Goal: Task Accomplishment & Management: Use online tool/utility

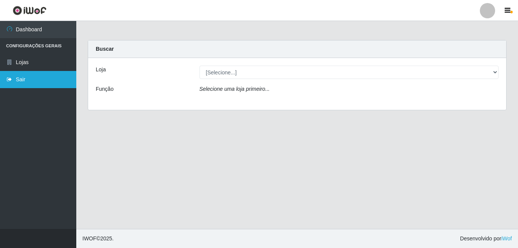
click at [35, 83] on link "Sair" at bounding box center [38, 79] width 76 height 17
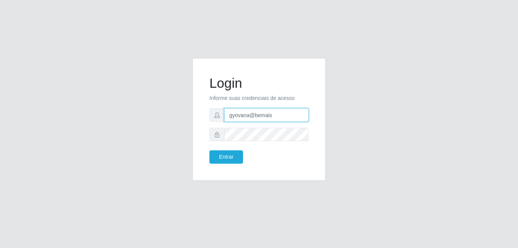
click at [243, 114] on input "gyovana@bemais" at bounding box center [266, 114] width 84 height 13
type input "[PERSON_NAME]"
click at [232, 158] on button "Entrar" at bounding box center [226, 156] width 34 height 13
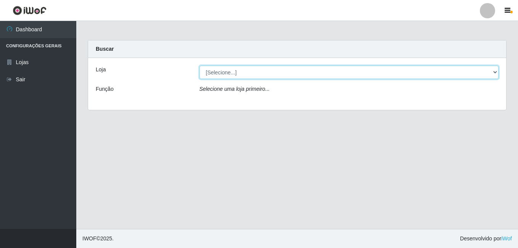
click at [264, 76] on select "[Selecione...] [PERSON_NAME]" at bounding box center [350, 72] width 300 height 13
select select "230"
click at [200, 66] on select "[Selecione...] [PERSON_NAME]" at bounding box center [350, 72] width 300 height 13
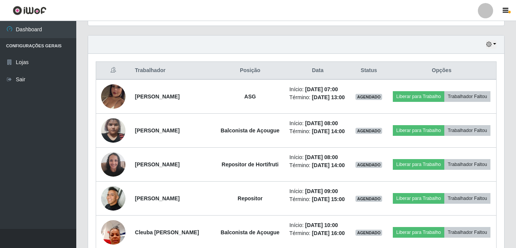
scroll to position [267, 0]
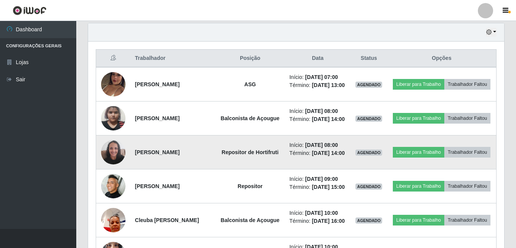
click at [116, 166] on img at bounding box center [113, 152] width 24 height 32
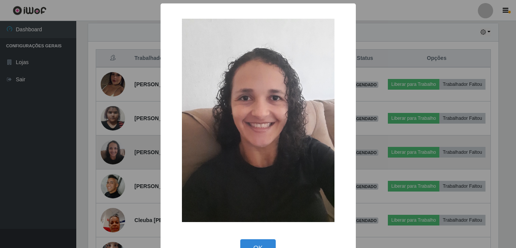
scroll to position [158, 412]
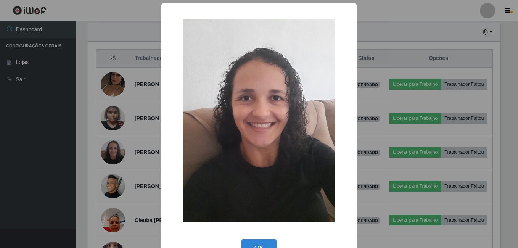
click at [94, 163] on div "× OK Cancel" at bounding box center [259, 124] width 518 height 248
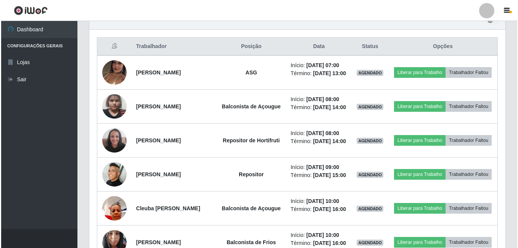
scroll to position [298, 0]
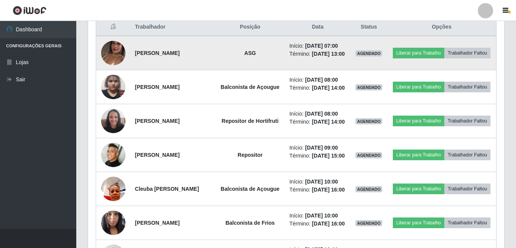
click at [214, 44] on td "[PERSON_NAME]" at bounding box center [173, 53] width 85 height 34
click at [430, 49] on button "Liberar para Trabalho" at bounding box center [419, 53] width 52 height 11
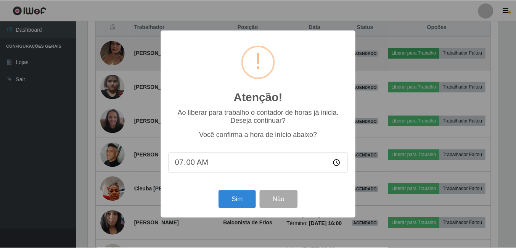
scroll to position [158, 412]
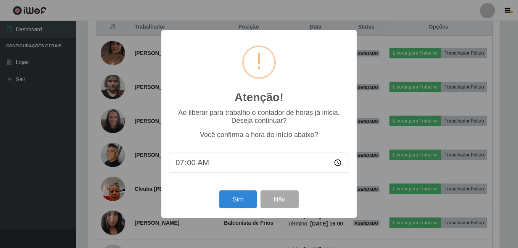
click at [192, 166] on input "07:00" at bounding box center [259, 163] width 180 height 20
type input "07:18"
click at [227, 199] on button "Sim" at bounding box center [237, 199] width 37 height 18
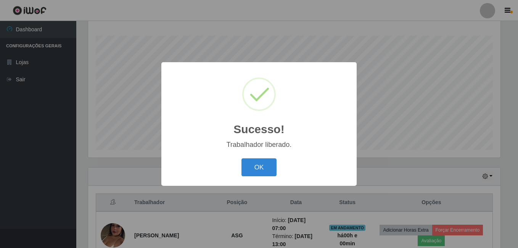
click at [242, 158] on button "OK" at bounding box center [259, 167] width 35 height 18
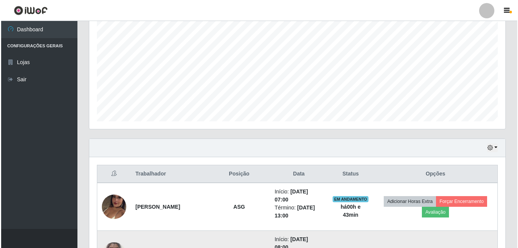
scroll to position [266, 0]
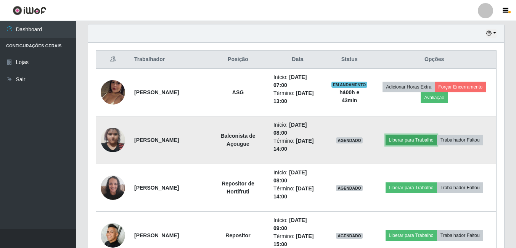
click at [428, 143] on button "Liberar para Trabalho" at bounding box center [412, 140] width 52 height 11
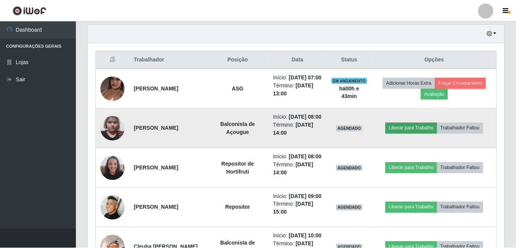
scroll to position [158, 412]
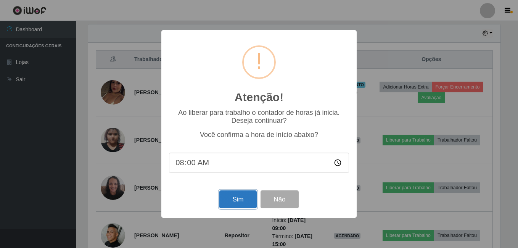
click at [234, 196] on button "Sim" at bounding box center [237, 199] width 37 height 18
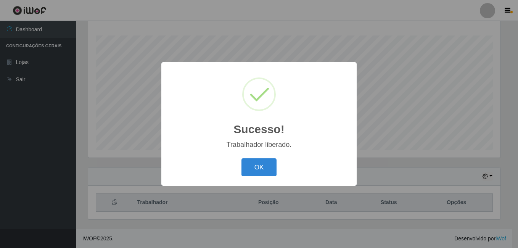
click at [242, 158] on button "OK" at bounding box center [259, 167] width 35 height 18
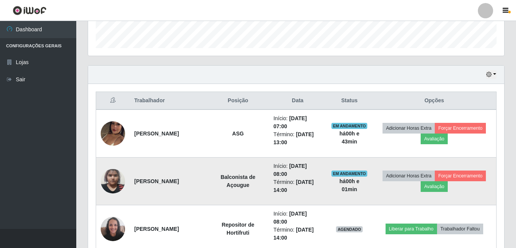
scroll to position [237, 0]
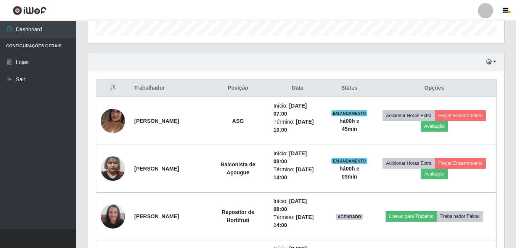
click at [305, 66] on div "Hoje 1 dia 3 dias 1 Semana Não encerrados" at bounding box center [296, 62] width 416 height 18
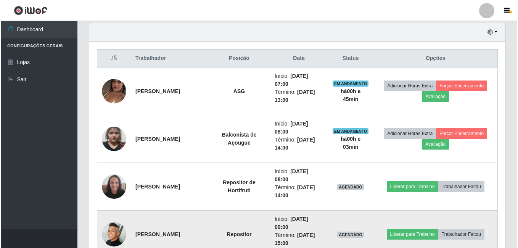
scroll to position [276, 0]
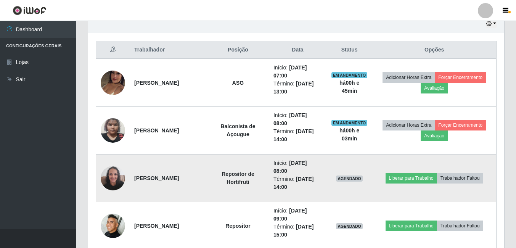
click at [115, 174] on img at bounding box center [113, 178] width 24 height 32
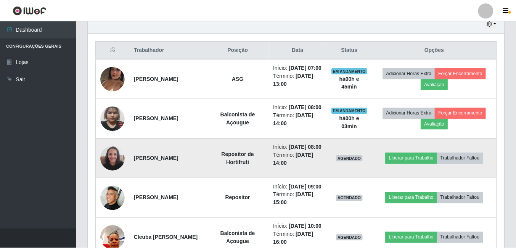
scroll to position [158, 412]
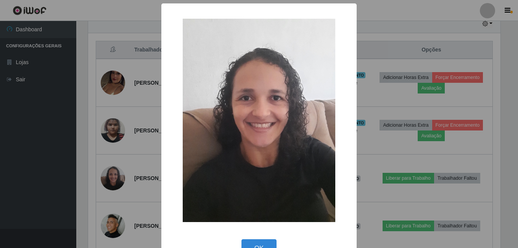
click at [388, 26] on div "× OK Cancel" at bounding box center [259, 124] width 518 height 248
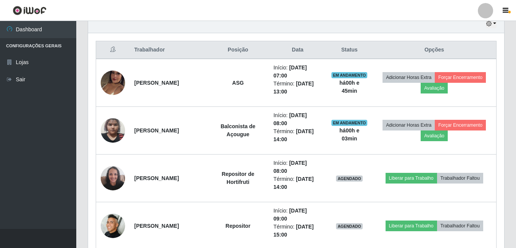
scroll to position [158, 416]
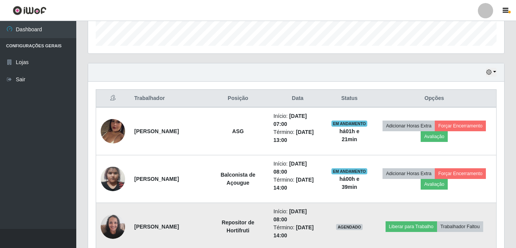
scroll to position [161, 0]
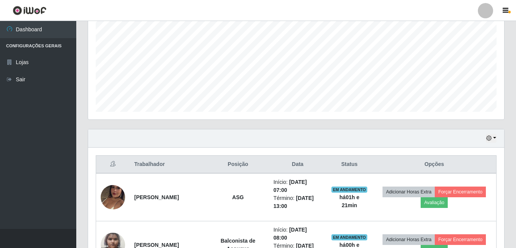
click at [254, 146] on div "Hoje 1 dia 3 dias 1 Semana Não encerrados" at bounding box center [296, 138] width 416 height 18
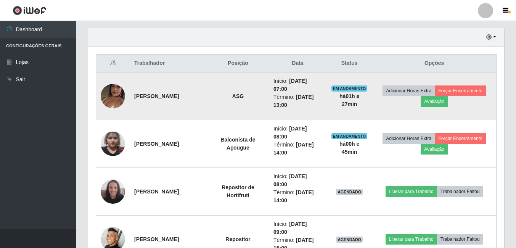
scroll to position [276, 0]
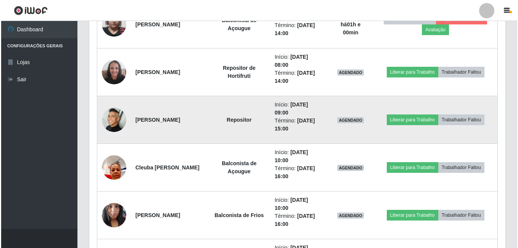
scroll to position [390, 0]
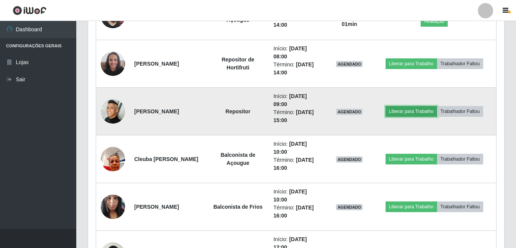
click at [393, 111] on button "Liberar para Trabalho" at bounding box center [412, 111] width 52 height 11
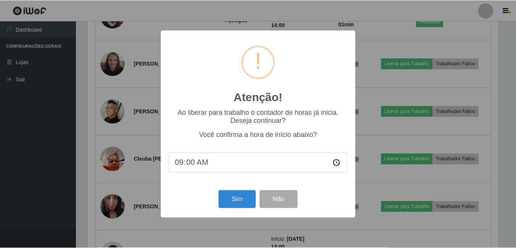
scroll to position [158, 412]
click at [232, 201] on button "Sim" at bounding box center [237, 199] width 37 height 18
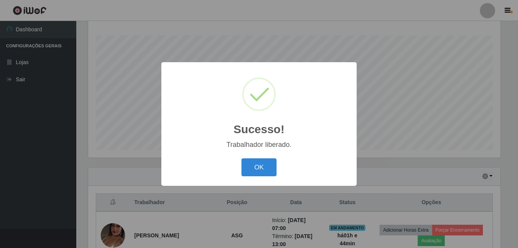
click at [242, 158] on button "OK" at bounding box center [259, 167] width 35 height 18
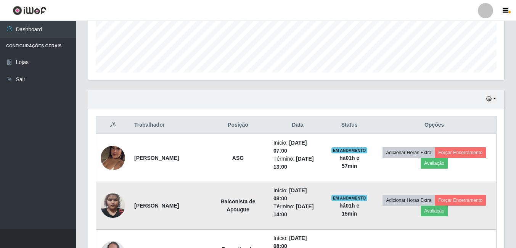
scroll to position [199, 0]
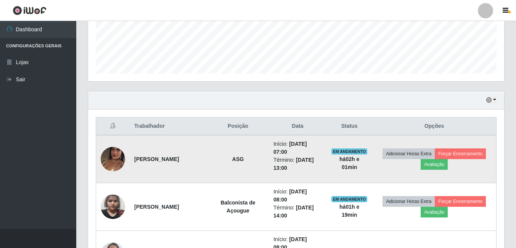
click at [106, 159] on img at bounding box center [113, 159] width 24 height 44
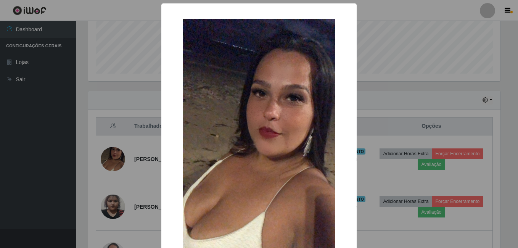
click at [115, 128] on div "× OK Cancel" at bounding box center [259, 124] width 518 height 248
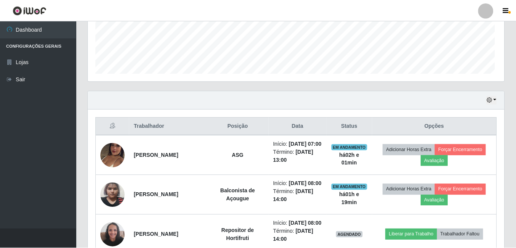
scroll to position [158, 416]
